Goal: Transaction & Acquisition: Purchase product/service

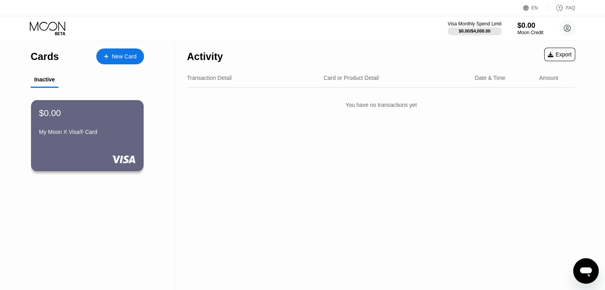
click at [111, 64] on div "New Card" at bounding box center [120, 56] width 48 height 16
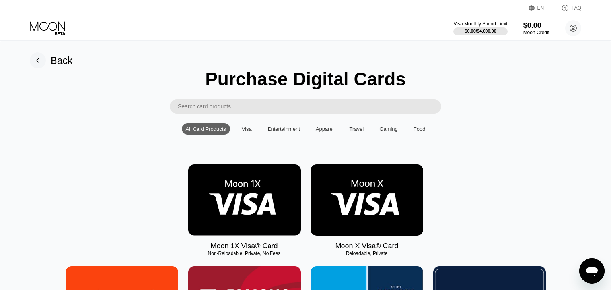
click at [372, 193] on img at bounding box center [366, 200] width 112 height 71
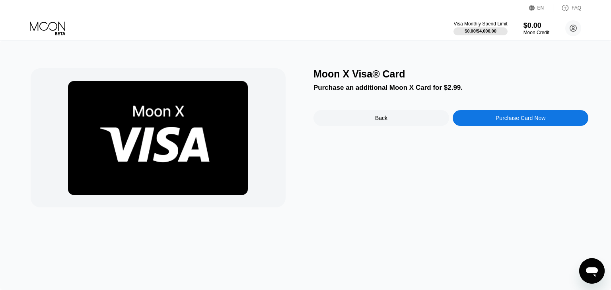
click at [474, 82] on div "Moon X Visa® Card Purchase an additional Moon X Card for $2.99. Back Purchase C…" at bounding box center [450, 137] width 275 height 139
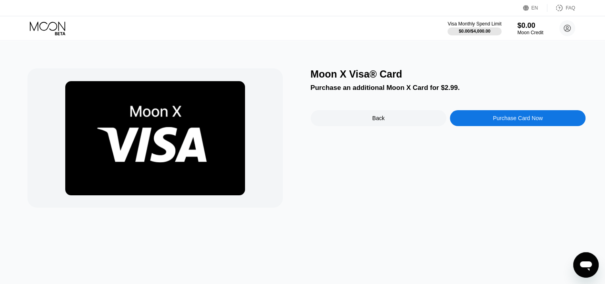
click at [488, 116] on div "Purchase Card Now" at bounding box center [518, 118] width 136 height 16
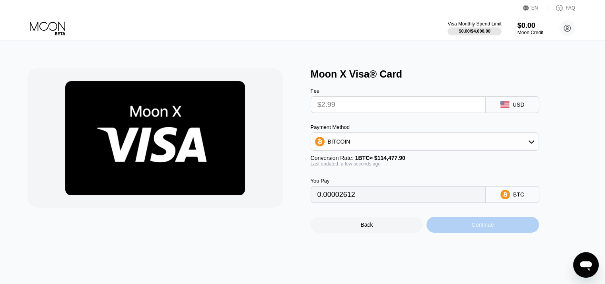
click at [446, 227] on div "Continue" at bounding box center [482, 225] width 112 height 16
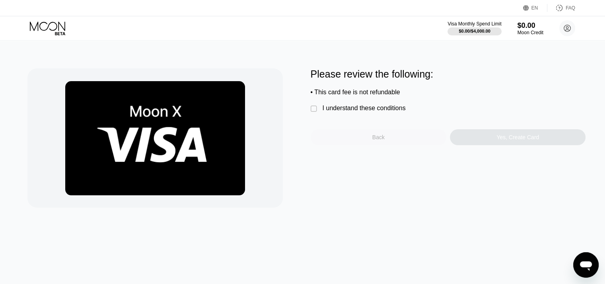
click at [403, 143] on div "Back" at bounding box center [378, 137] width 136 height 16
click at [0, 0] on div "Back" at bounding box center [0, 0] width 0 height 0
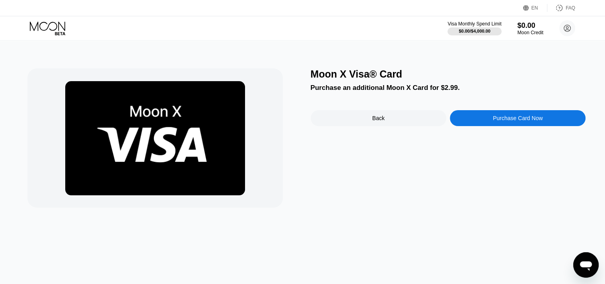
click at [382, 121] on div "Back" at bounding box center [378, 118] width 12 height 6
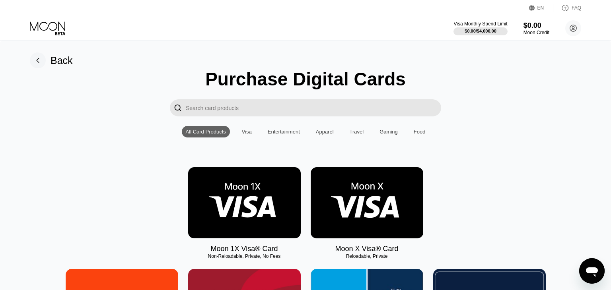
click at [350, 190] on img at bounding box center [366, 202] width 112 height 71
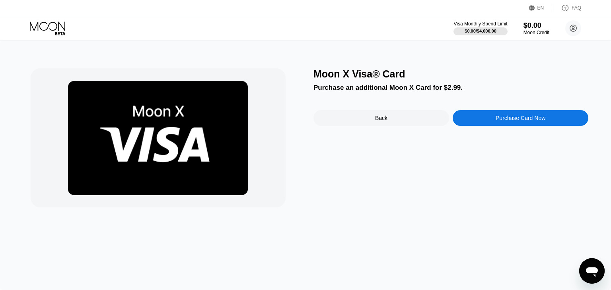
click at [505, 126] on div "Purchase Card Now" at bounding box center [520, 118] width 136 height 16
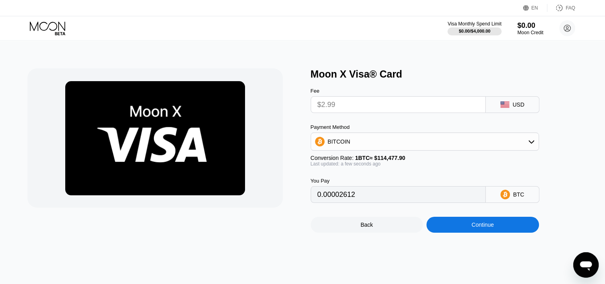
click at [370, 109] on input "$2.99" at bounding box center [397, 105] width 161 height 16
click at [459, 233] on div "Continue" at bounding box center [482, 225] width 112 height 16
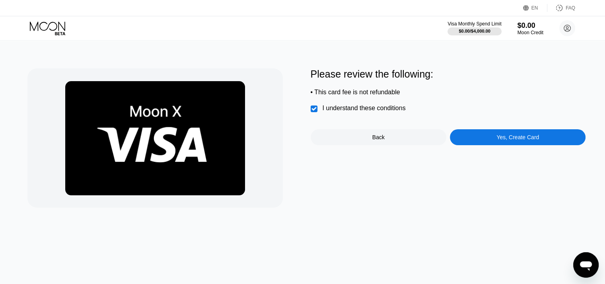
click at [489, 150] on div "Please review the following: • This card fee is not refundable  I understand t…" at bounding box center [447, 137] width 275 height 139
click at [490, 150] on div "Please review the following: • This card fee is not refundable  I understand t…" at bounding box center [447, 137] width 275 height 139
click at [489, 145] on div "Yes, Create Card" at bounding box center [518, 137] width 136 height 16
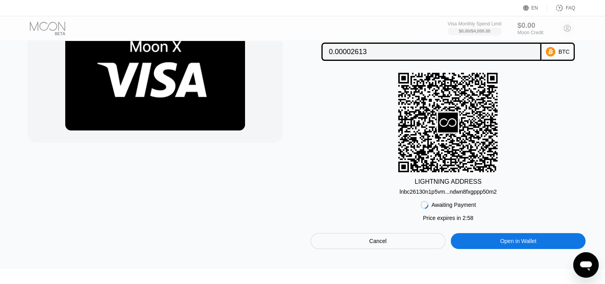
scroll to position [159, 0]
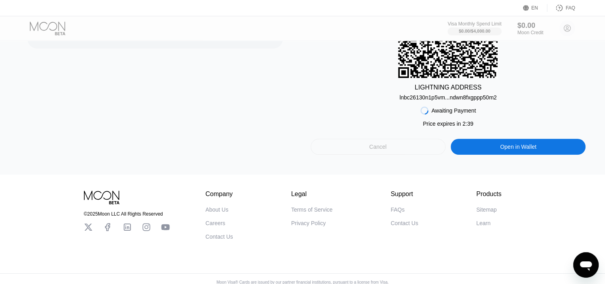
click at [384, 150] on div "Cancel" at bounding box center [377, 146] width 17 height 7
